Goal: Information Seeking & Learning: Learn about a topic

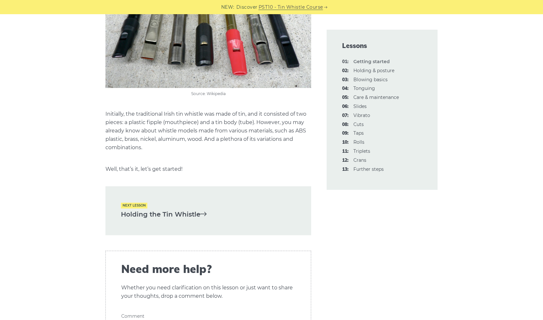
scroll to position [1331, 0]
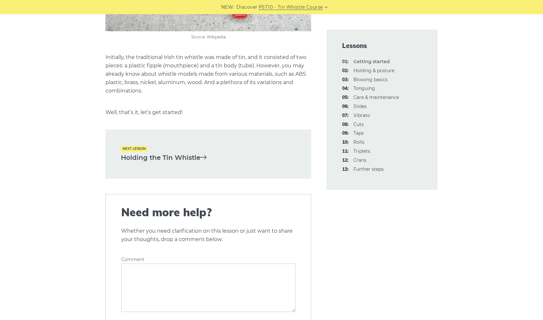
click at [174, 157] on link "Holding the Tin Whistle" at bounding box center [208, 157] width 175 height 11
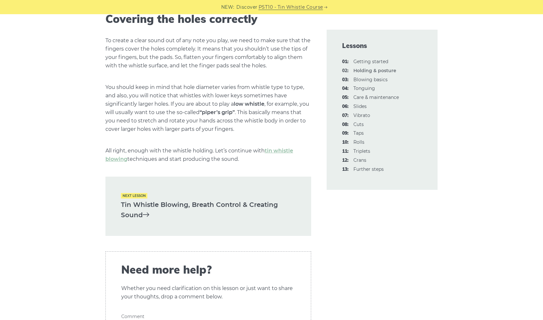
scroll to position [867, 0]
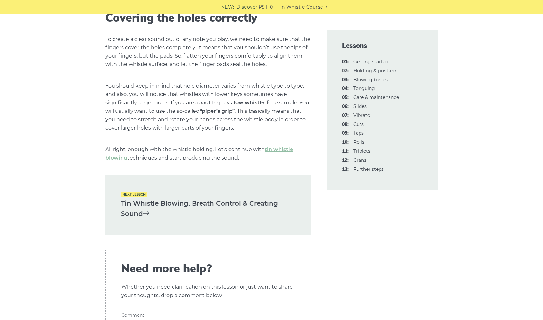
click at [209, 203] on link "Tin Whistle Blowing, Breath Control & Creating Sound" at bounding box center [208, 208] width 175 height 21
click at [240, 214] on link "Tin Whistle Blowing, Breath Control & Creating Sound" at bounding box center [208, 208] width 175 height 21
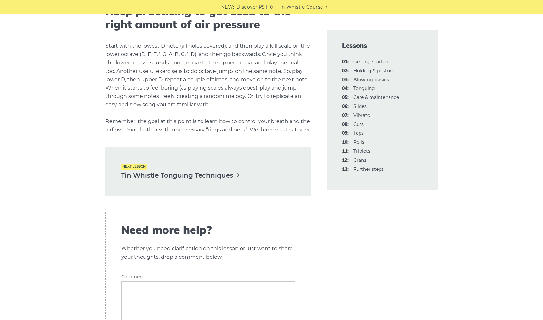
scroll to position [1249, 0]
